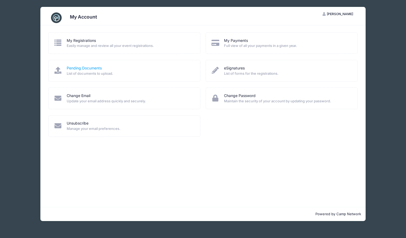
click at [90, 69] on link "Pending Documents" at bounding box center [84, 69] width 35 height 6
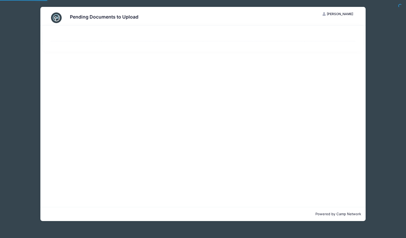
select select "50"
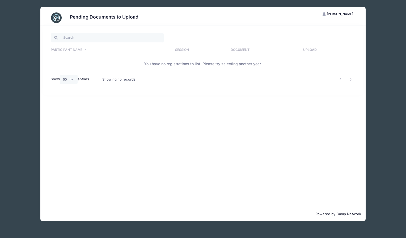
click at [311, 50] on th "Upload" at bounding box center [327, 50] width 55 height 14
click at [305, 49] on th "Upload" at bounding box center [320, 50] width 69 height 14
click at [298, 50] on th "Upload" at bounding box center [320, 50] width 69 height 14
click at [64, 49] on th "Participant Name" at bounding box center [104, 50] width 107 height 14
click at [326, 14] on button "FA Fernando Arango" at bounding box center [338, 14] width 40 height 9
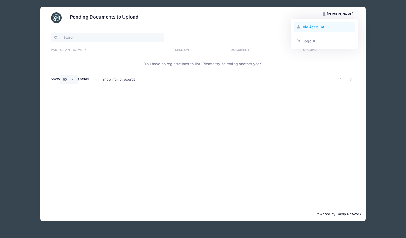
click at [321, 25] on link "My Account" at bounding box center [324, 27] width 61 height 10
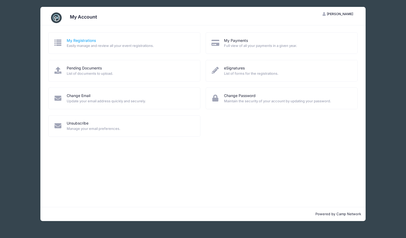
click at [72, 41] on link "My Registrations" at bounding box center [81, 41] width 29 height 6
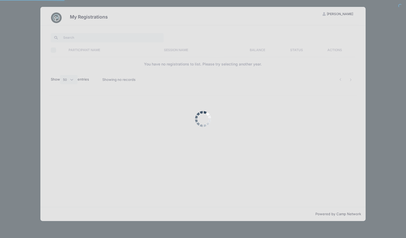
select select "50"
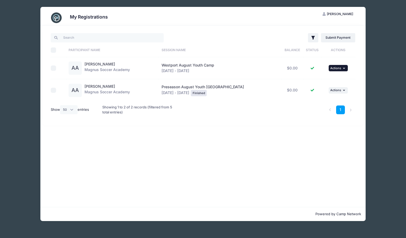
click at [345, 66] on button "... Actions" at bounding box center [337, 68] width 19 height 6
click at [324, 89] on link "View Attachments" at bounding box center [320, 90] width 48 height 10
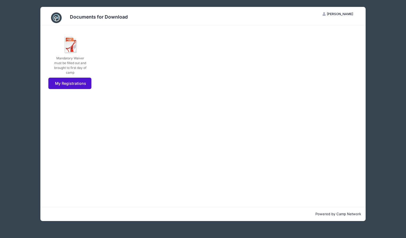
click at [68, 82] on link "My Registrations" at bounding box center [69, 83] width 43 height 11
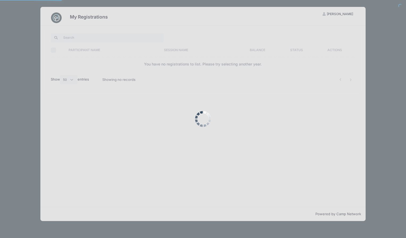
select select "50"
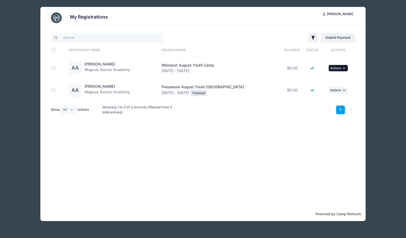
click at [343, 67] on icon "button" at bounding box center [344, 68] width 3 height 3
click at [329, 80] on link "View Registration" at bounding box center [320, 80] width 48 height 10
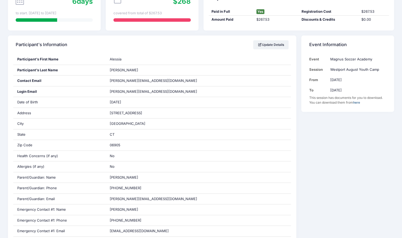
scroll to position [38, 0]
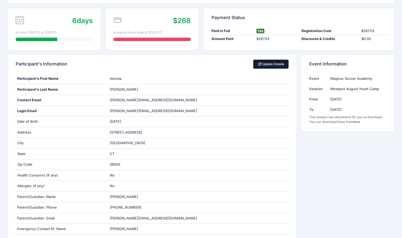
click at [265, 66] on link "Update Details" at bounding box center [270, 64] width 35 height 9
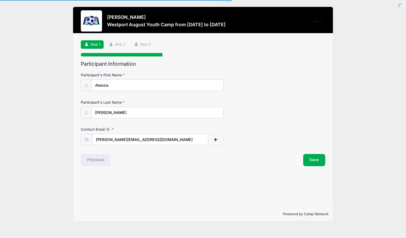
select select "CT"
click at [314, 158] on button "Save" at bounding box center [314, 160] width 22 height 12
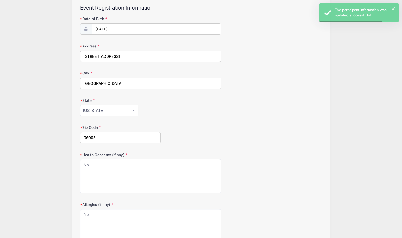
scroll to position [109, 0]
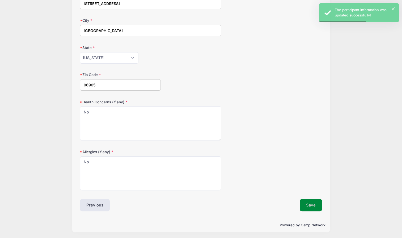
click at [311, 201] on button "Save" at bounding box center [310, 205] width 22 height 12
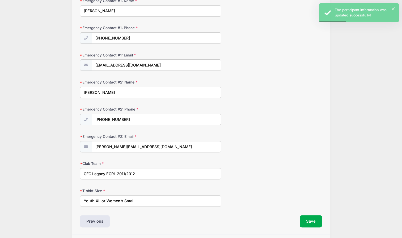
scroll to position [172, 0]
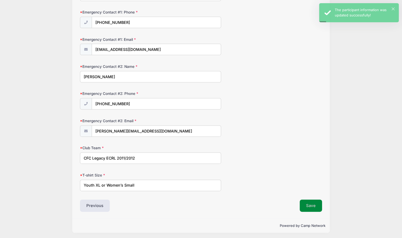
click at [307, 201] on button "Save" at bounding box center [310, 206] width 22 height 12
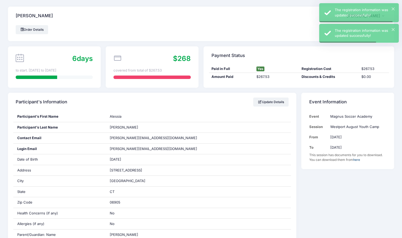
click at [247, 17] on div "Arango, Alessia FA Fernando Arango My Account Logout" at bounding box center [201, 16] width 386 height 19
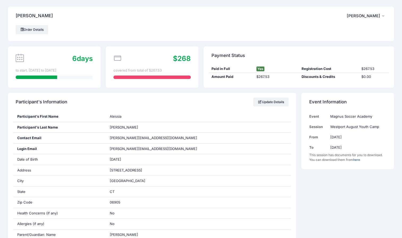
click at [376, 16] on span "[PERSON_NAME]" at bounding box center [362, 16] width 33 height 5
click at [337, 32] on link "My Account" at bounding box center [352, 30] width 61 height 10
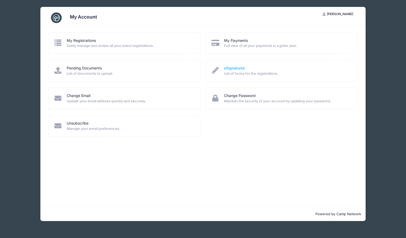
click at [242, 68] on link "eSignatures" at bounding box center [234, 69] width 21 height 6
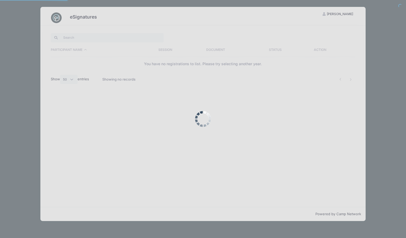
select select "50"
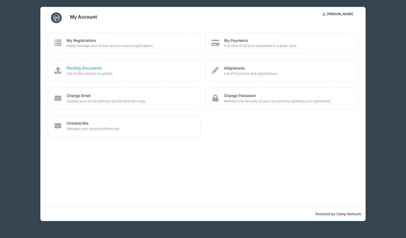
click at [88, 68] on link "Pending Documents" at bounding box center [84, 69] width 35 height 6
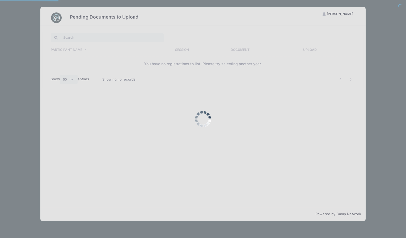
select select "50"
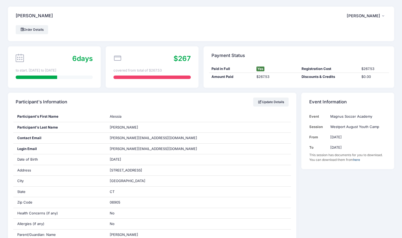
click at [377, 16] on span "[PERSON_NAME]" at bounding box center [362, 16] width 33 height 5
click at [341, 28] on link "My Account" at bounding box center [352, 30] width 61 height 10
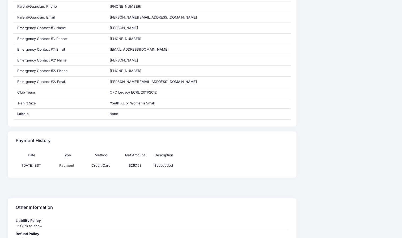
scroll to position [303, 0]
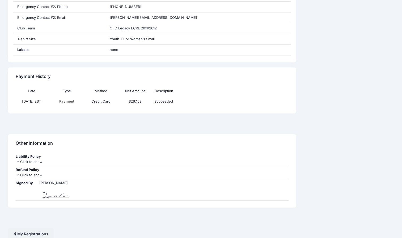
click at [22, 160] on div "Click to show" at bounding box center [152, 161] width 272 height 5
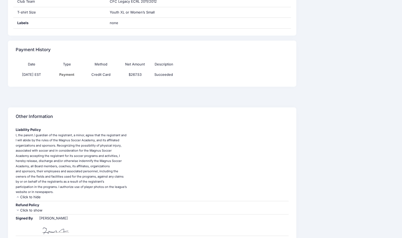
scroll to position [365, 0]
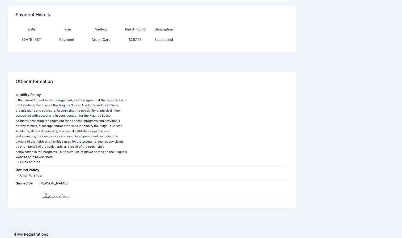
click at [24, 174] on div "Click to show" at bounding box center [152, 175] width 272 height 5
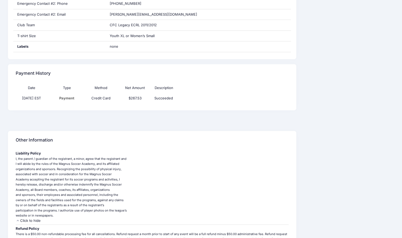
scroll to position [386, 0]
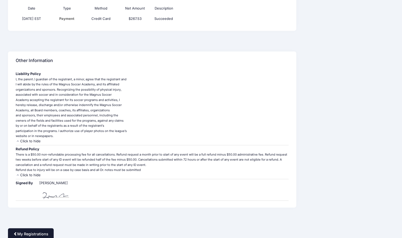
click at [29, 234] on link "My Registrations" at bounding box center [31, 233] width 46 height 11
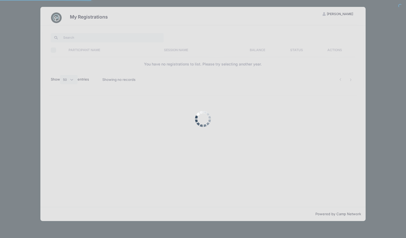
select select "50"
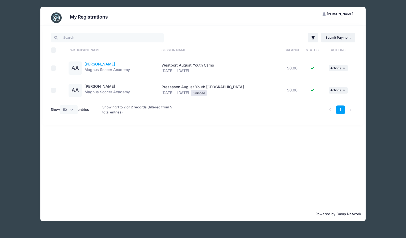
click at [102, 64] on link "Alessia Arango" at bounding box center [99, 64] width 31 height 5
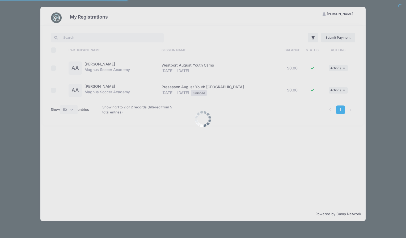
select select "50"
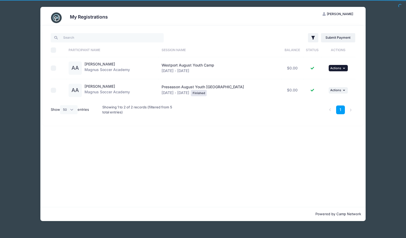
click at [343, 67] on icon "button" at bounding box center [344, 68] width 3 height 3
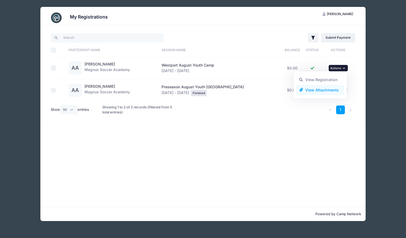
click at [321, 89] on link "View Attachments" at bounding box center [320, 90] width 48 height 10
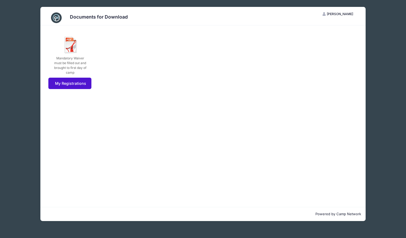
click at [69, 84] on link "My Registrations" at bounding box center [69, 83] width 43 height 11
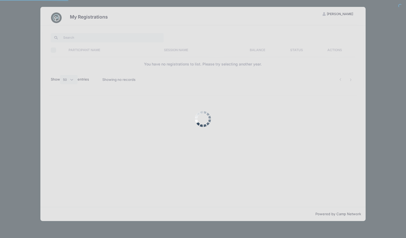
select select "50"
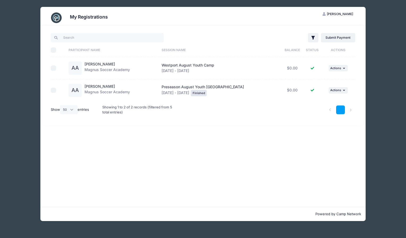
click at [340, 108] on link "1" at bounding box center [340, 110] width 9 height 9
click at [350, 110] on li at bounding box center [350, 110] width 9 height 9
